Goal: Navigation & Orientation: Find specific page/section

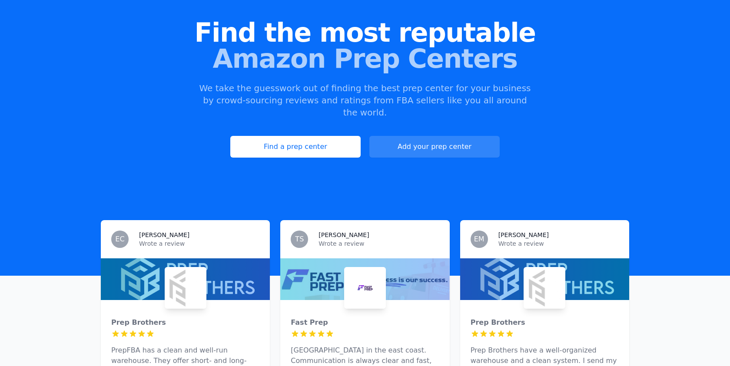
scroll to position [119, 0]
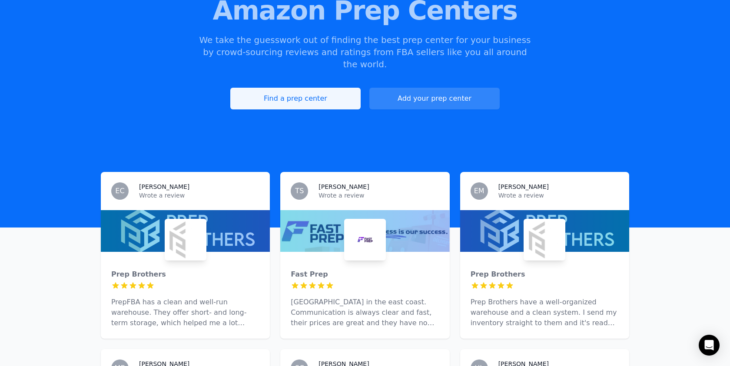
click at [303, 88] on link "Find a prep center" at bounding box center [295, 99] width 130 height 22
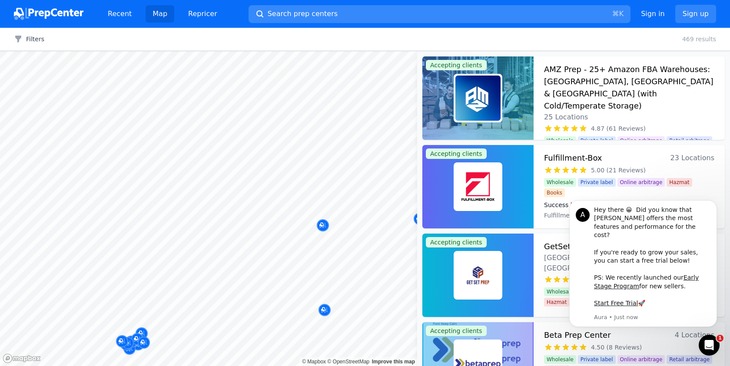
click at [289, 15] on span "Search prep centers" at bounding box center [303, 14] width 70 height 10
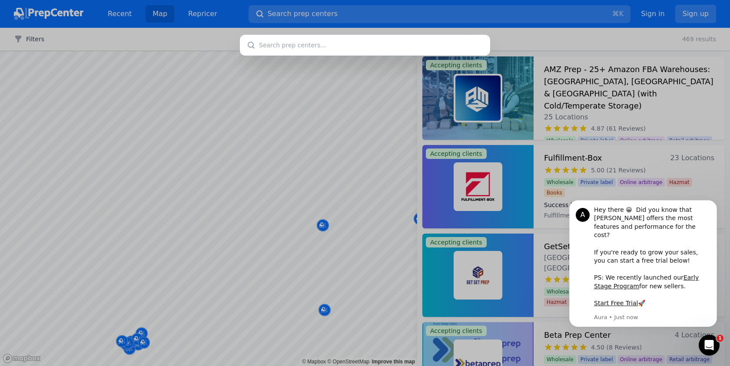
type input "8"
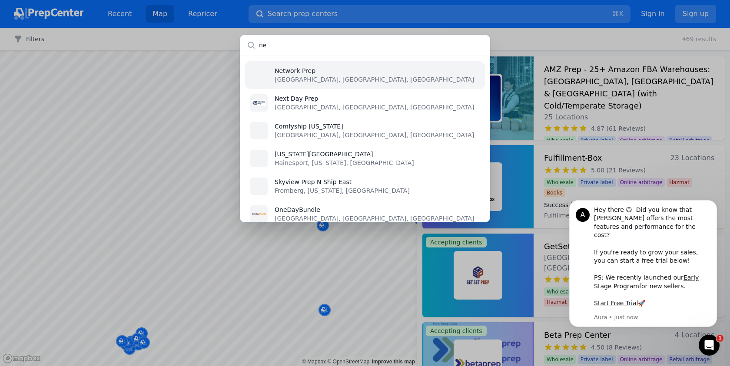
type input "n"
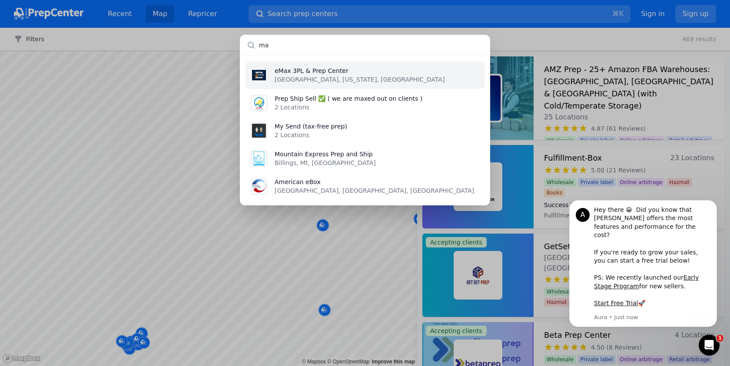
type input "m"
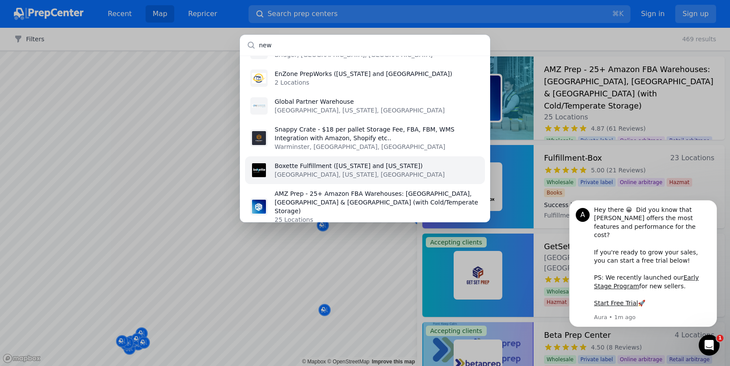
scroll to position [112, 0]
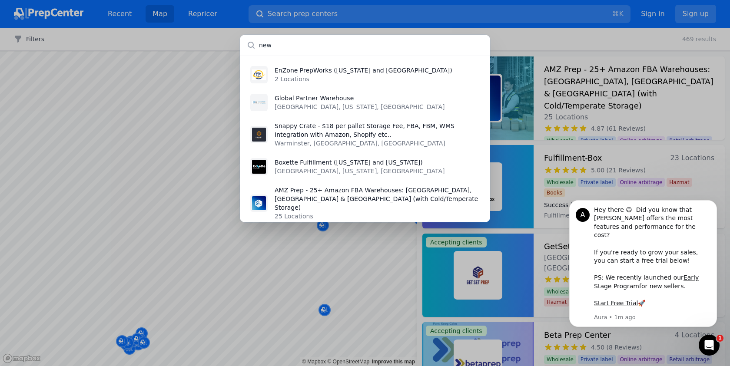
click at [325, 46] on input "new" at bounding box center [365, 45] width 250 height 21
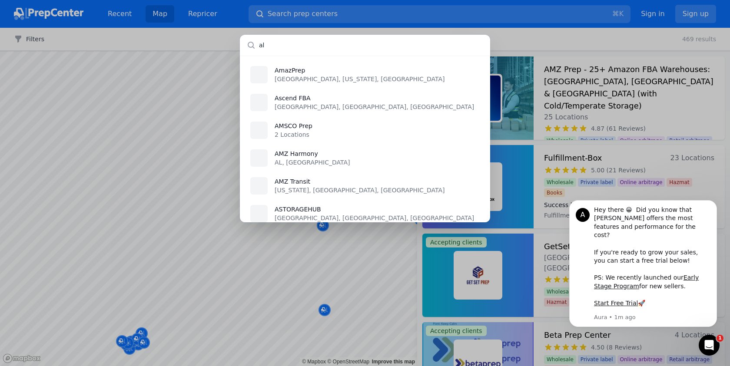
scroll to position [0, 0]
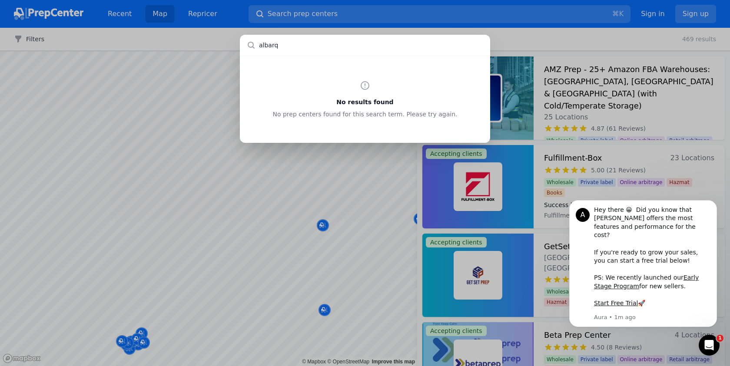
type input "albarq"
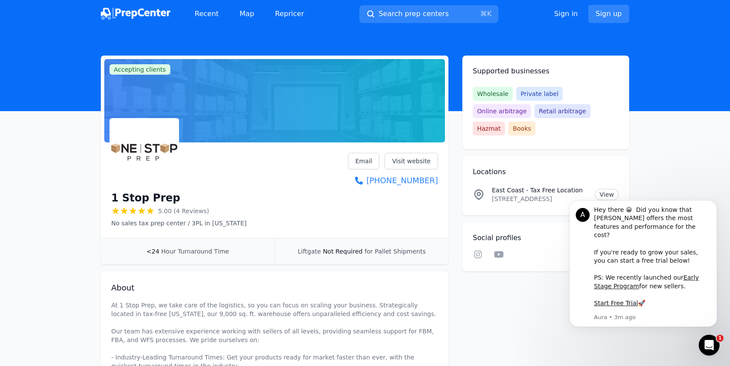
click at [236, 228] on div "1 Stop Prep 5.00 (4 Reviews) No sales tax prep center / 3PL in [US_STATE] Email…" at bounding box center [274, 192] width 347 height 92
click at [221, 224] on p "No sales tax prep center / 3PL in [US_STATE]" at bounding box center [178, 223] width 135 height 9
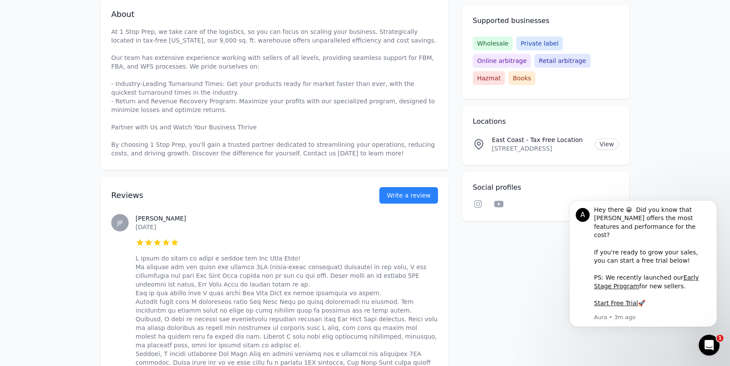
scroll to position [272, 0]
